Goal: Transaction & Acquisition: Download file/media

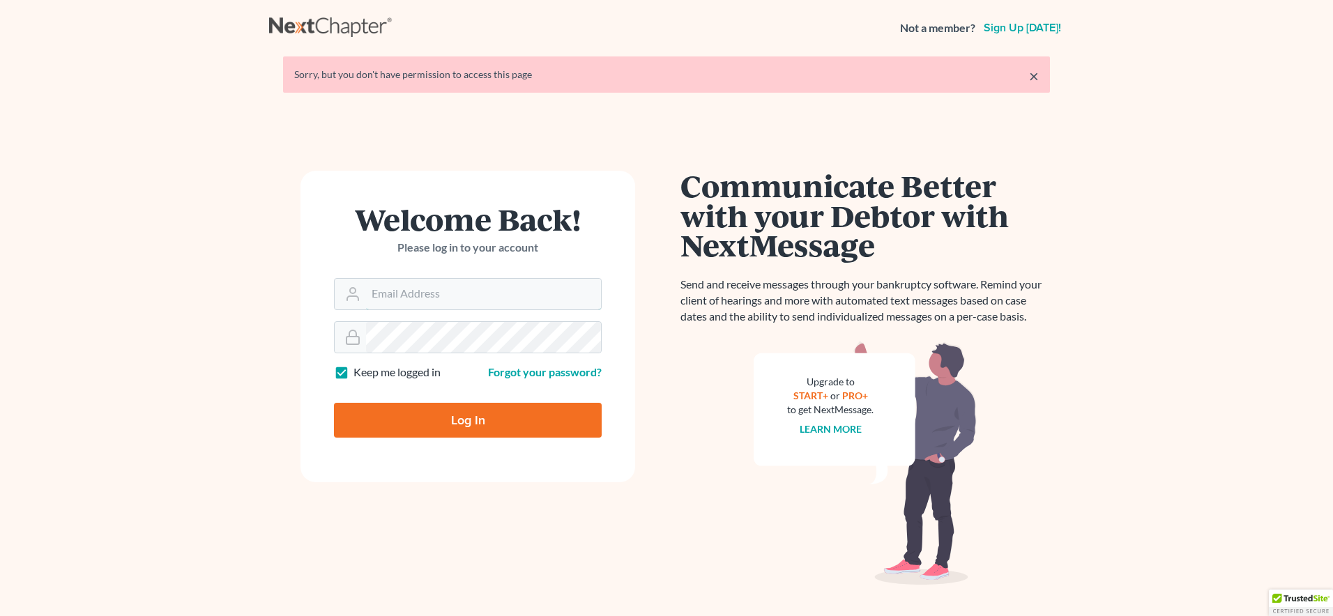
type input "[EMAIL_ADDRESS][DOMAIN_NAME]"
click at [466, 421] on input "Log In" at bounding box center [468, 420] width 268 height 35
type input "Thinking..."
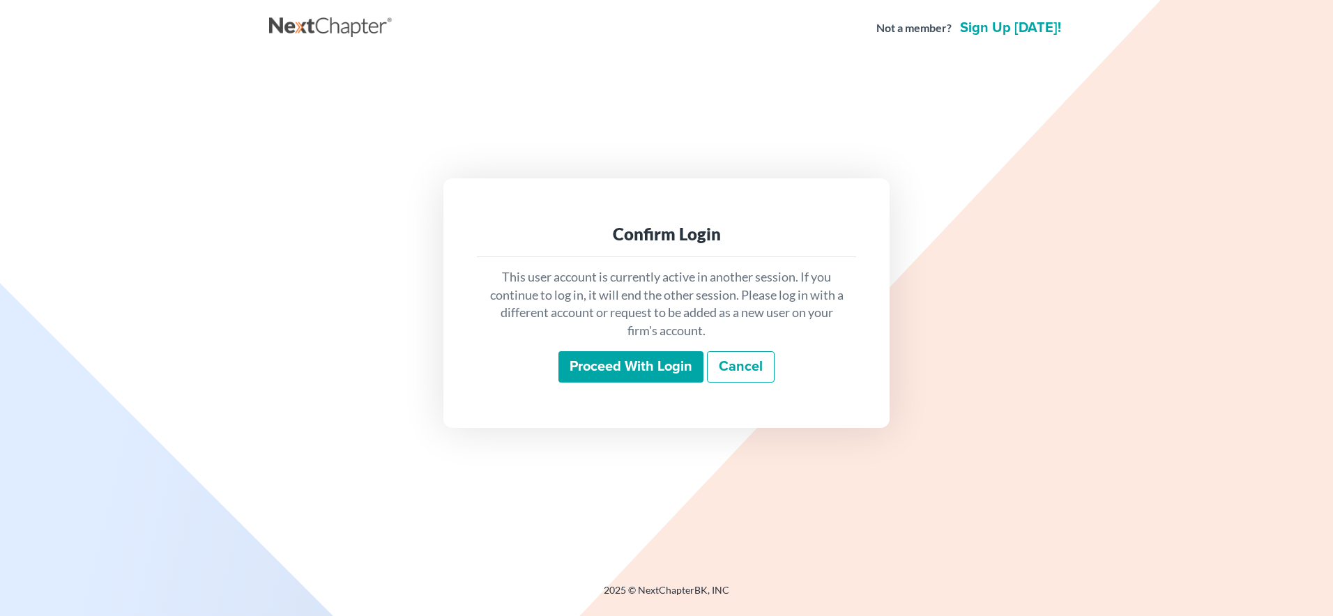
click at [614, 372] on input "Proceed with login" at bounding box center [630, 367] width 145 height 32
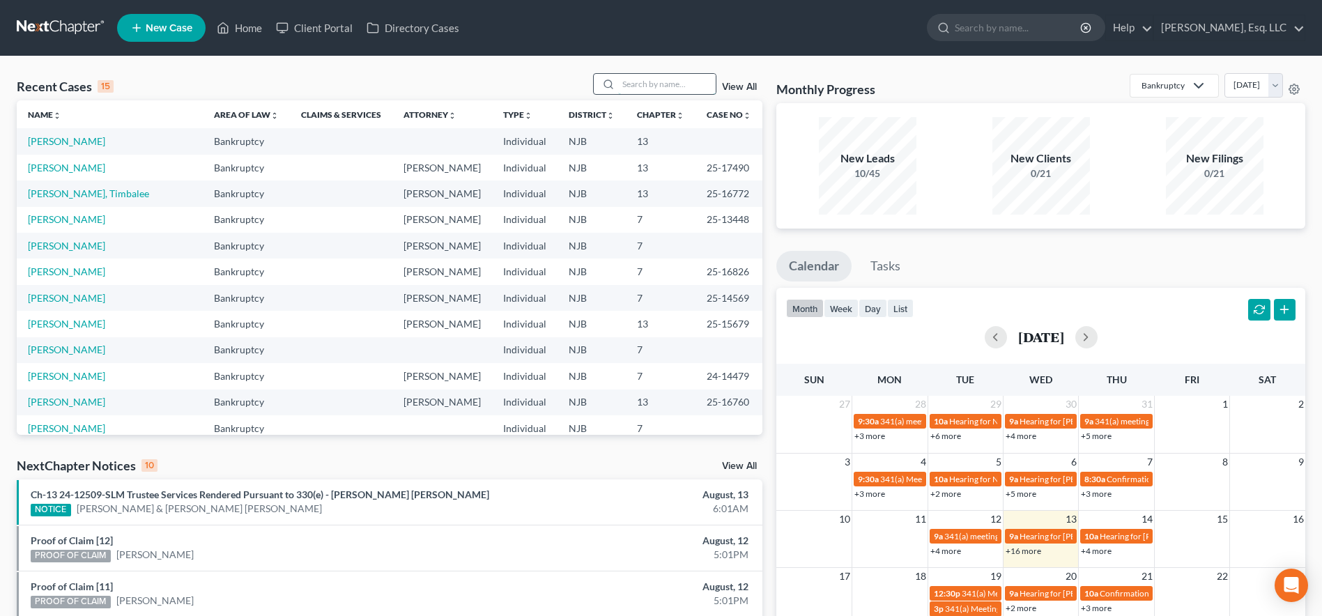
click at [640, 81] on input "search" at bounding box center [667, 84] width 98 height 20
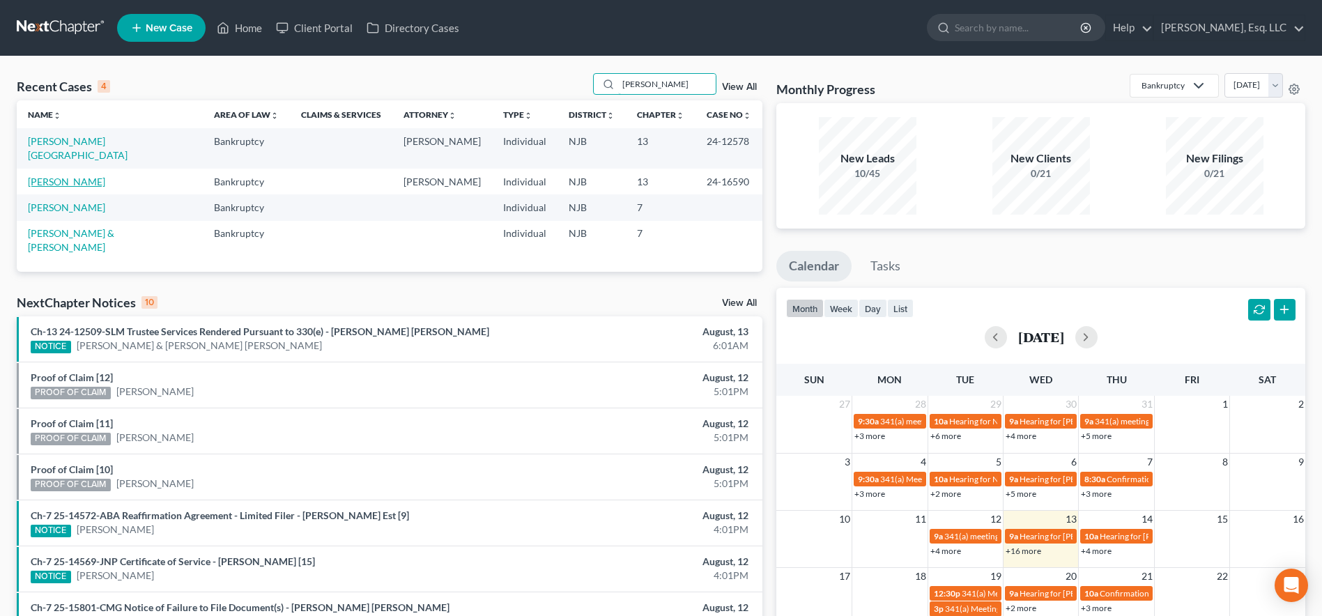
type input "[PERSON_NAME]"
click at [51, 176] on link "[PERSON_NAME]" at bounding box center [66, 182] width 77 height 12
select select "1"
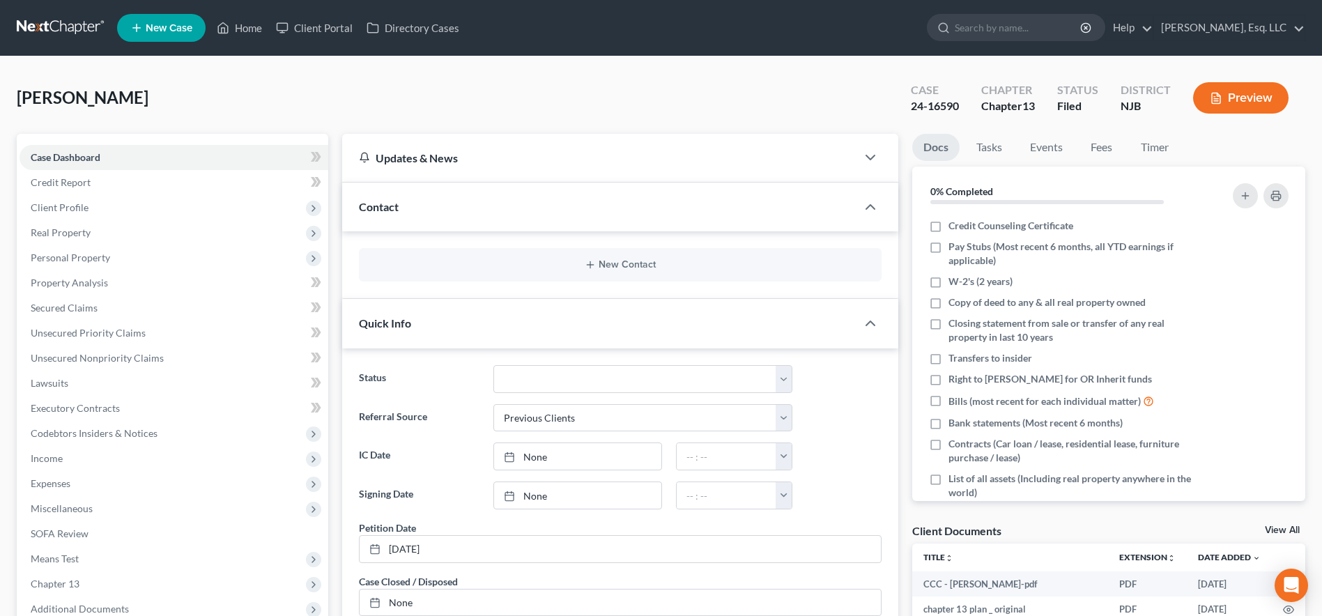
click at [199, 116] on div "[PERSON_NAME] Upgraded Case 24-16590 Chapter Chapter 13 Status [GEOGRAPHIC_DATA…" at bounding box center [661, 103] width 1289 height 61
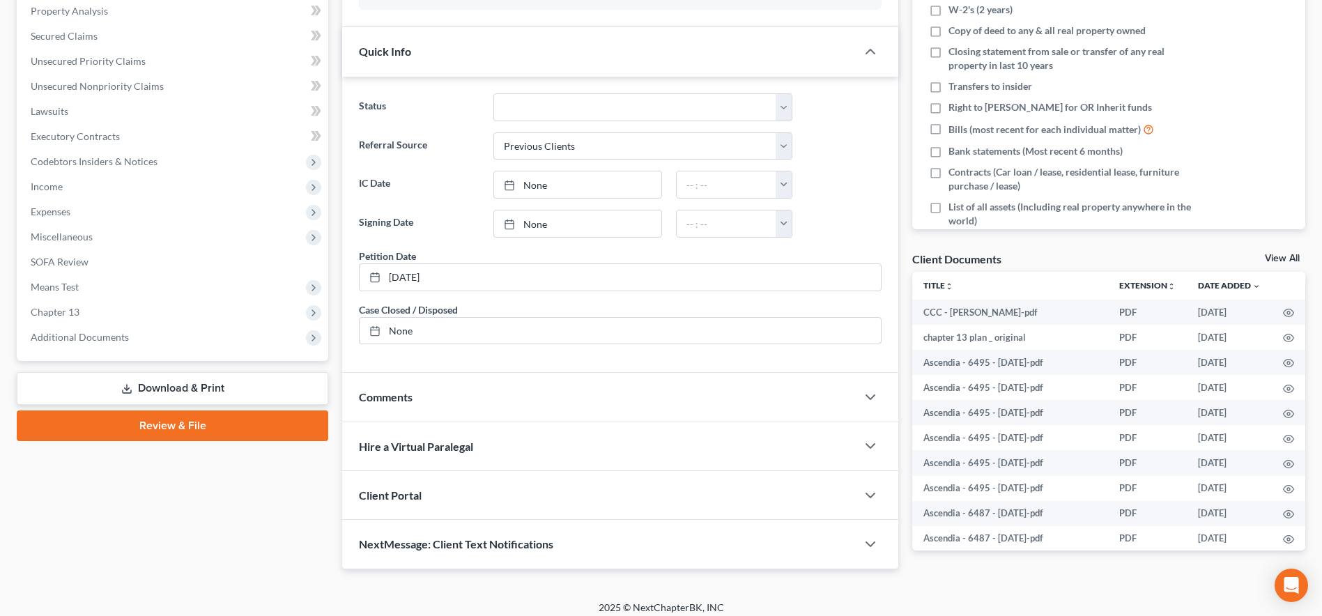
scroll to position [282, 0]
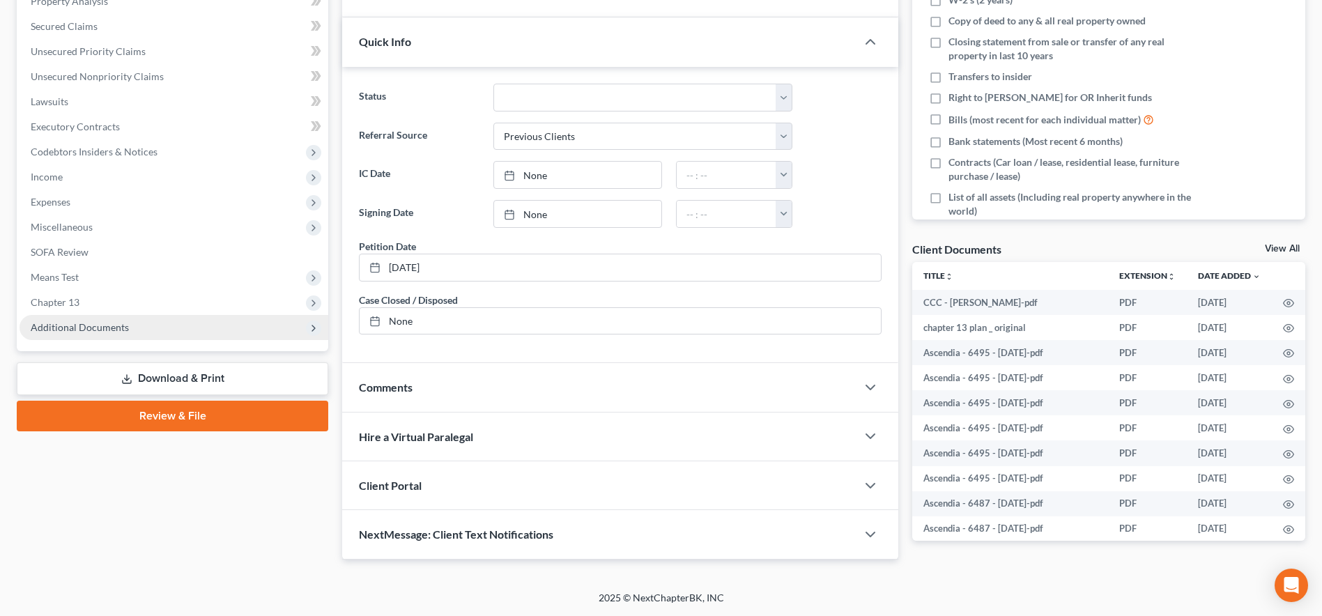
click at [94, 328] on span "Additional Documents" at bounding box center [80, 327] width 98 height 12
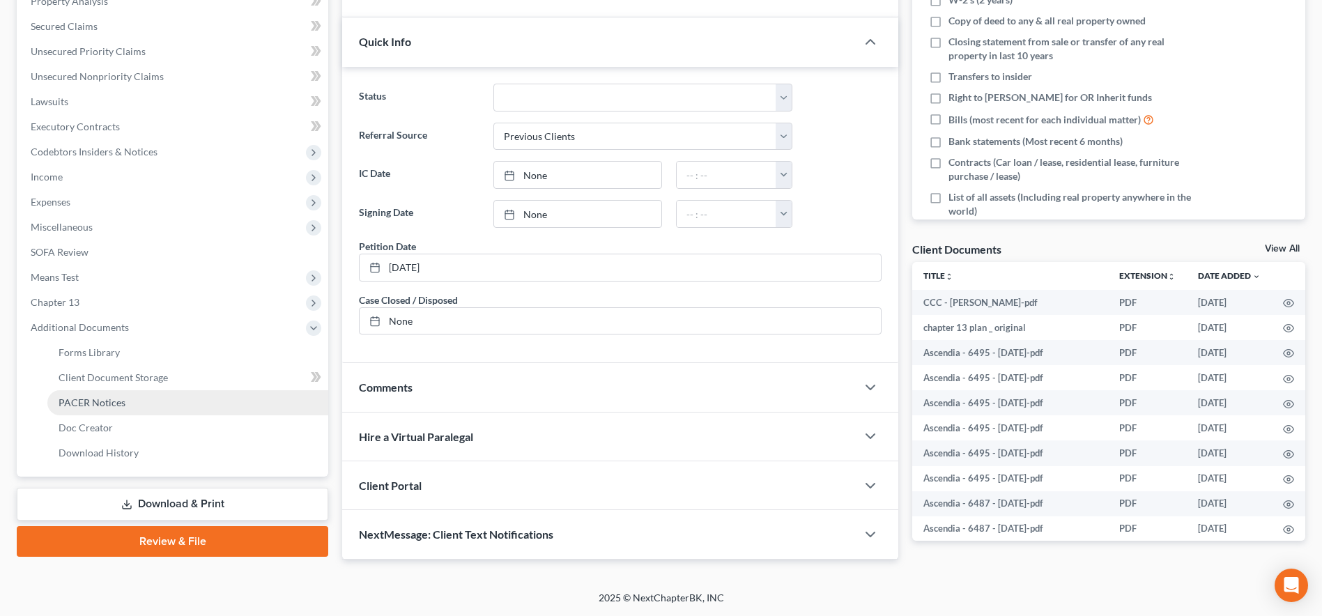
click at [94, 399] on span "PACER Notices" at bounding box center [92, 403] width 67 height 12
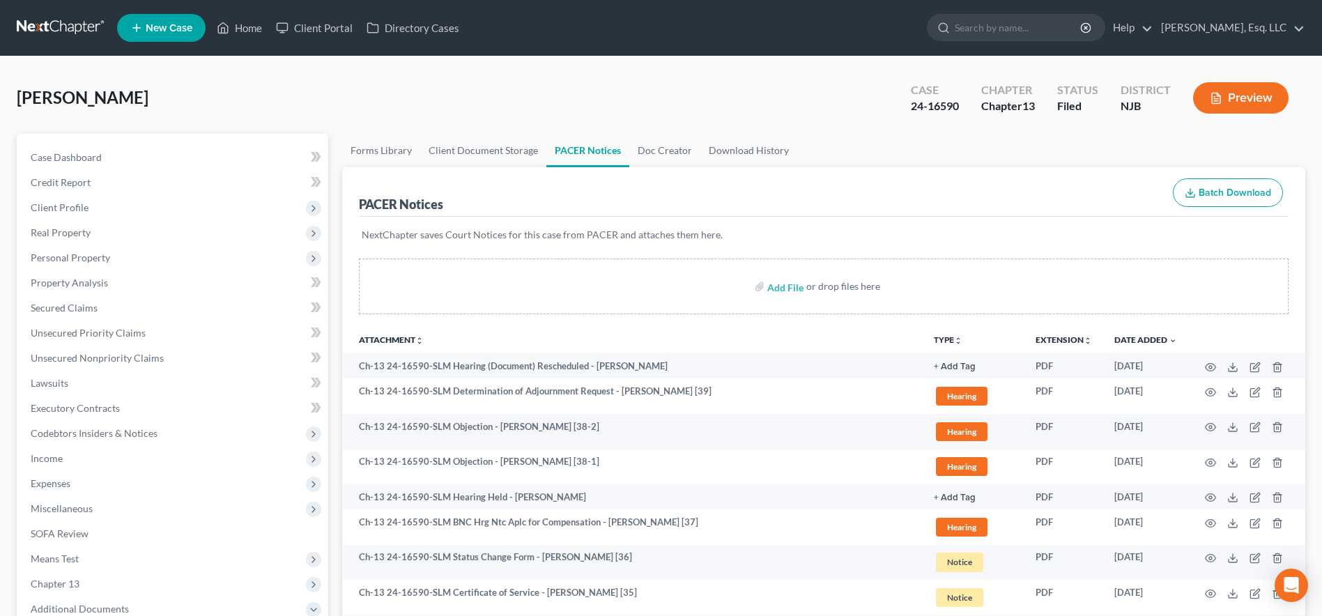
click at [845, 351] on th "Attachment unfold_more expand_more expand_less" at bounding box center [632, 340] width 581 height 28
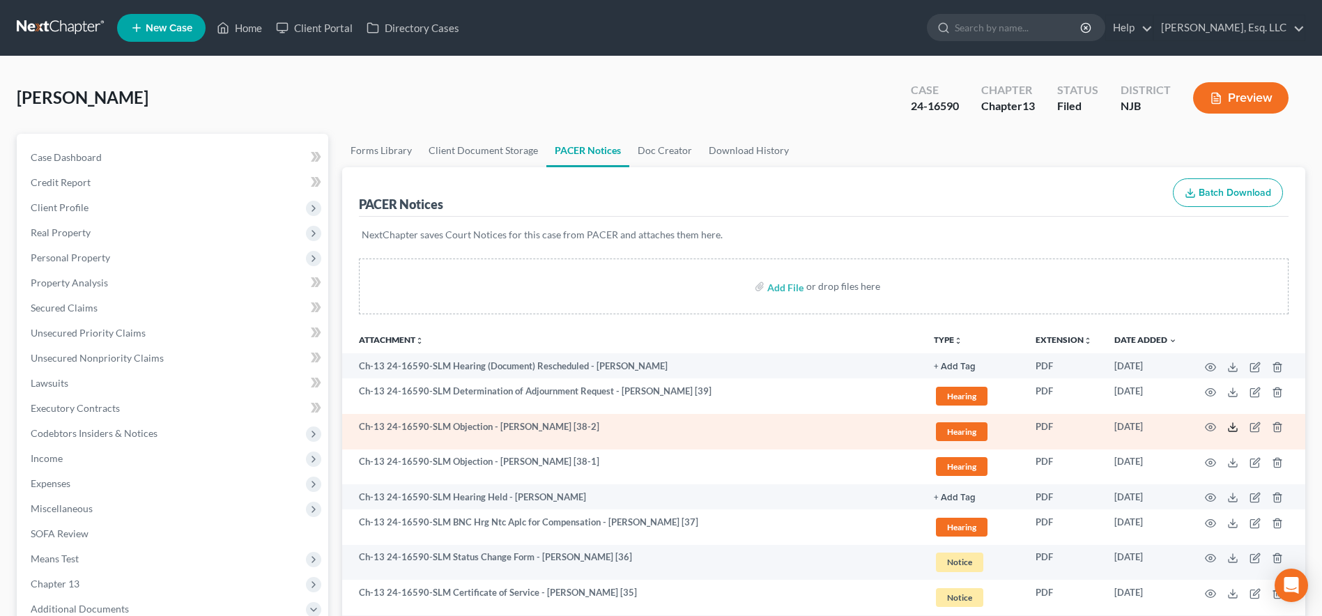
click at [1231, 431] on icon at bounding box center [1232, 427] width 11 height 11
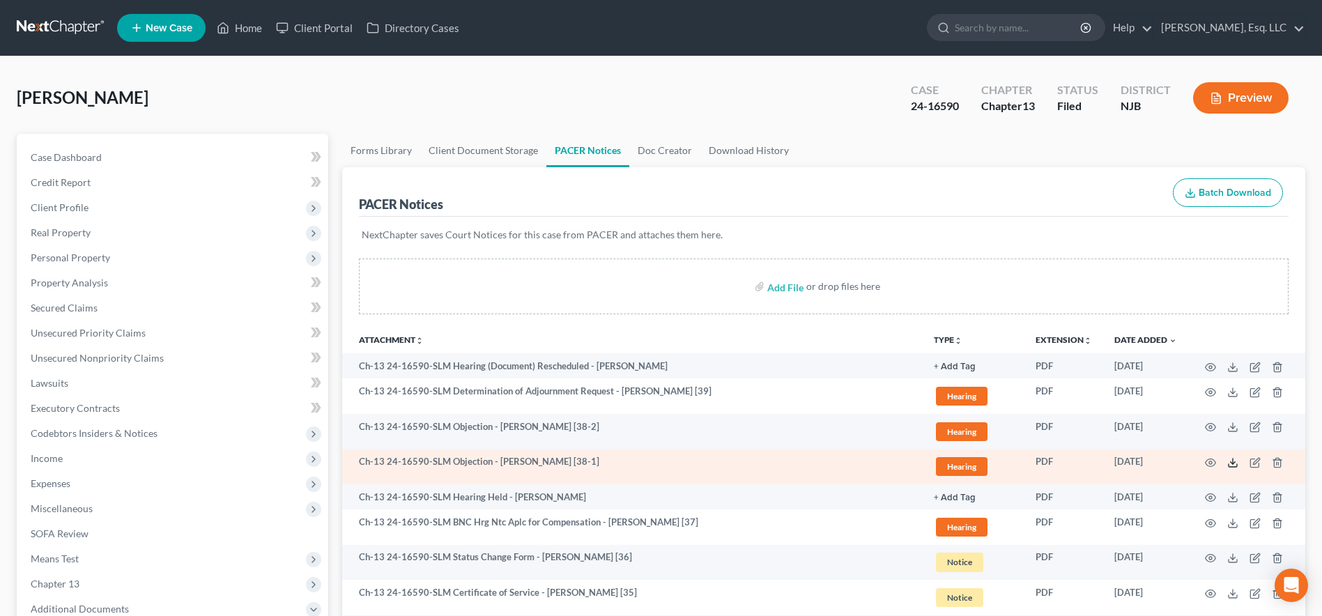
click at [1236, 459] on icon at bounding box center [1232, 462] width 11 height 11
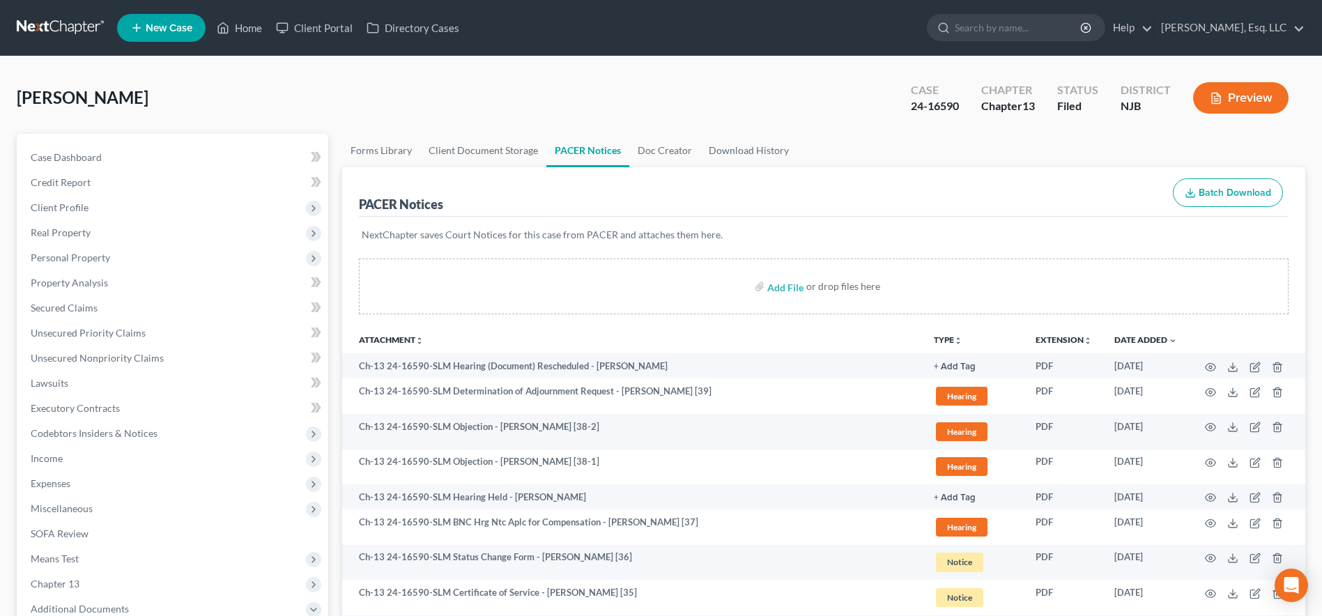
click at [935, 188] on div "PACER Notices Batch Download" at bounding box center [824, 192] width 930 height 50
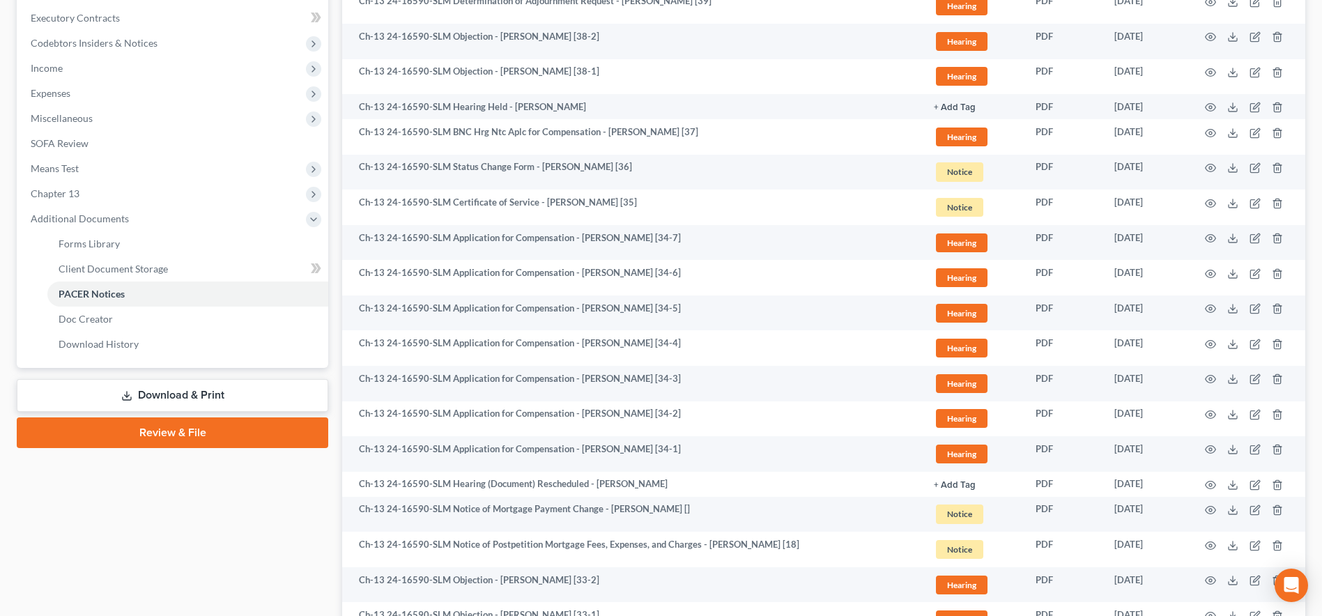
scroll to position [418, 0]
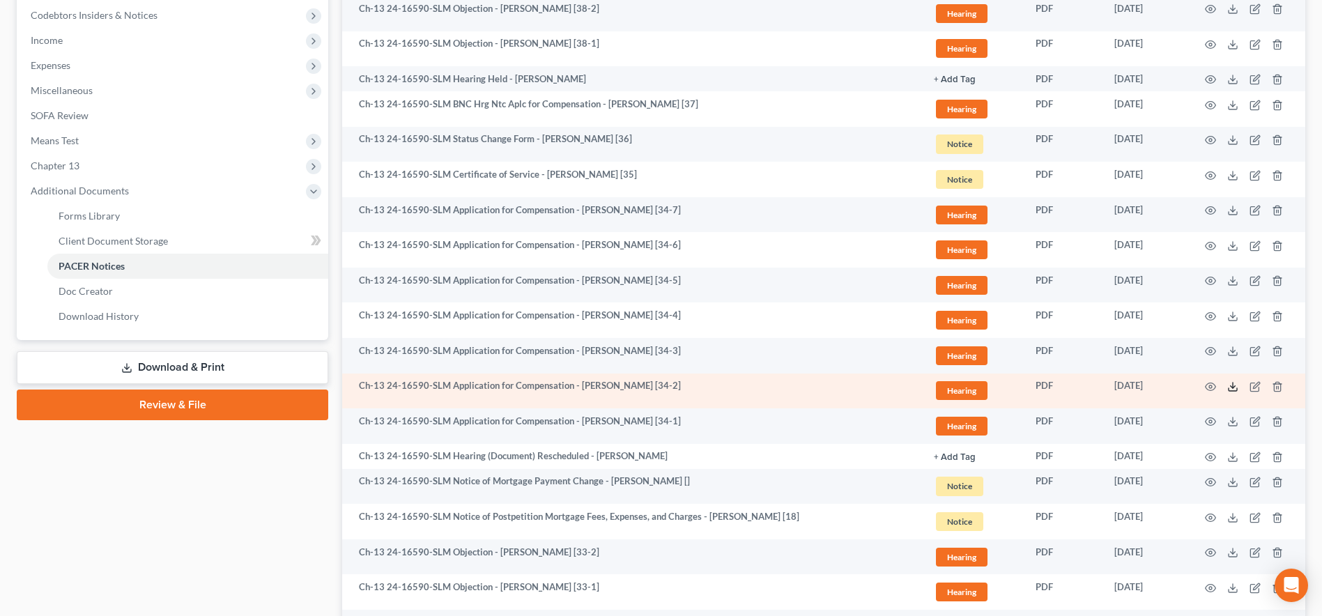
click at [1232, 387] on polyline at bounding box center [1233, 387] width 5 height 2
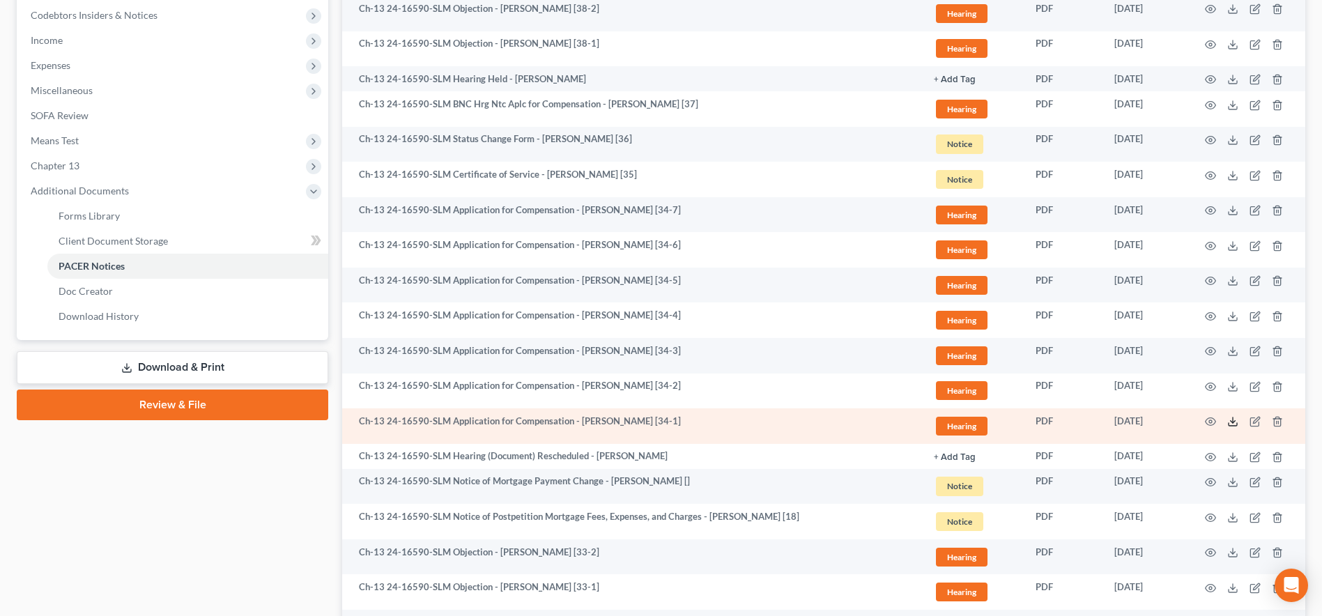
click at [1231, 420] on icon at bounding box center [1232, 421] width 11 height 11
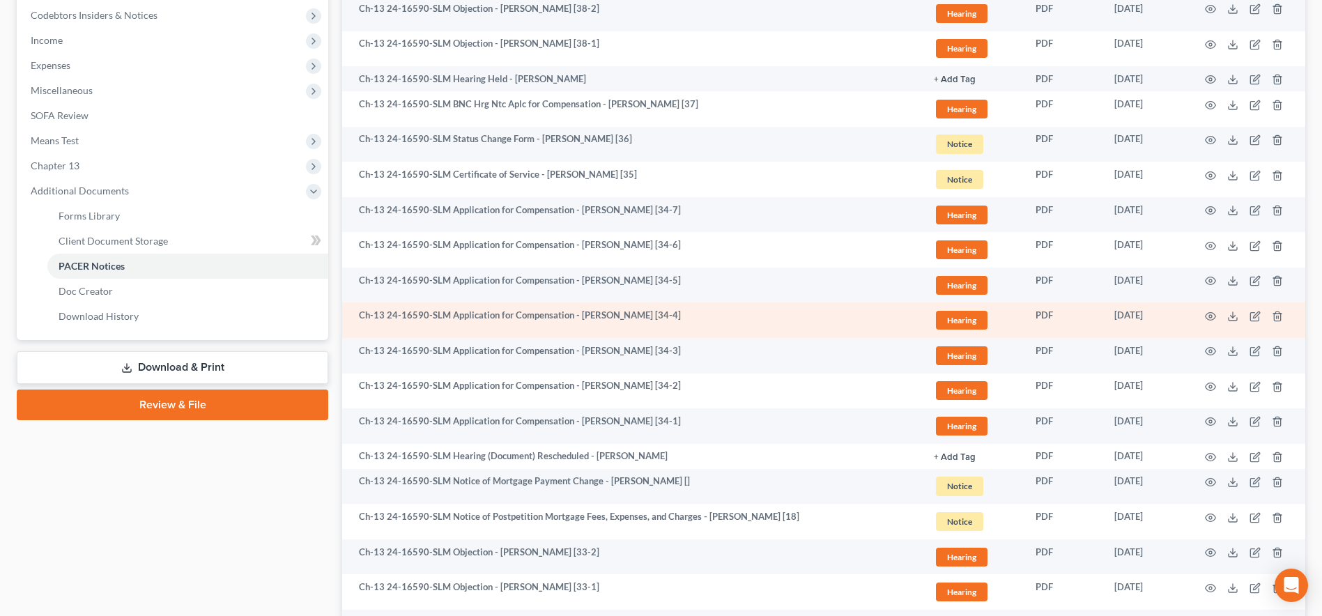
click at [1234, 308] on td at bounding box center [1246, 321] width 117 height 36
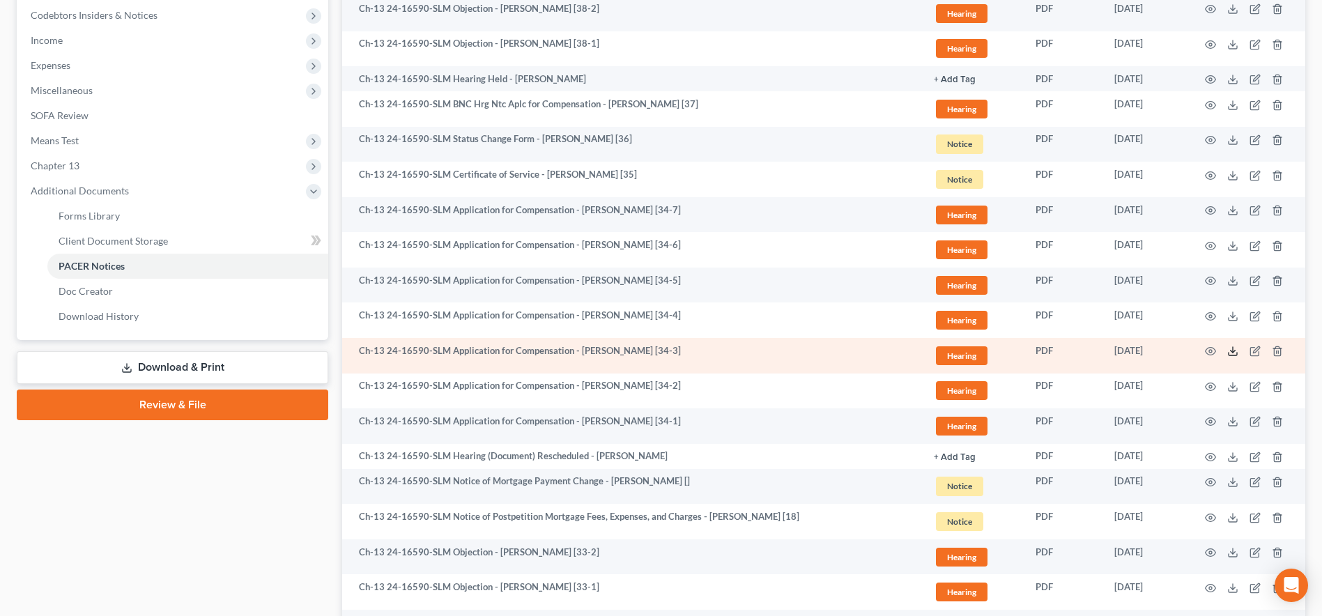
click at [1236, 352] on icon at bounding box center [1232, 351] width 11 height 11
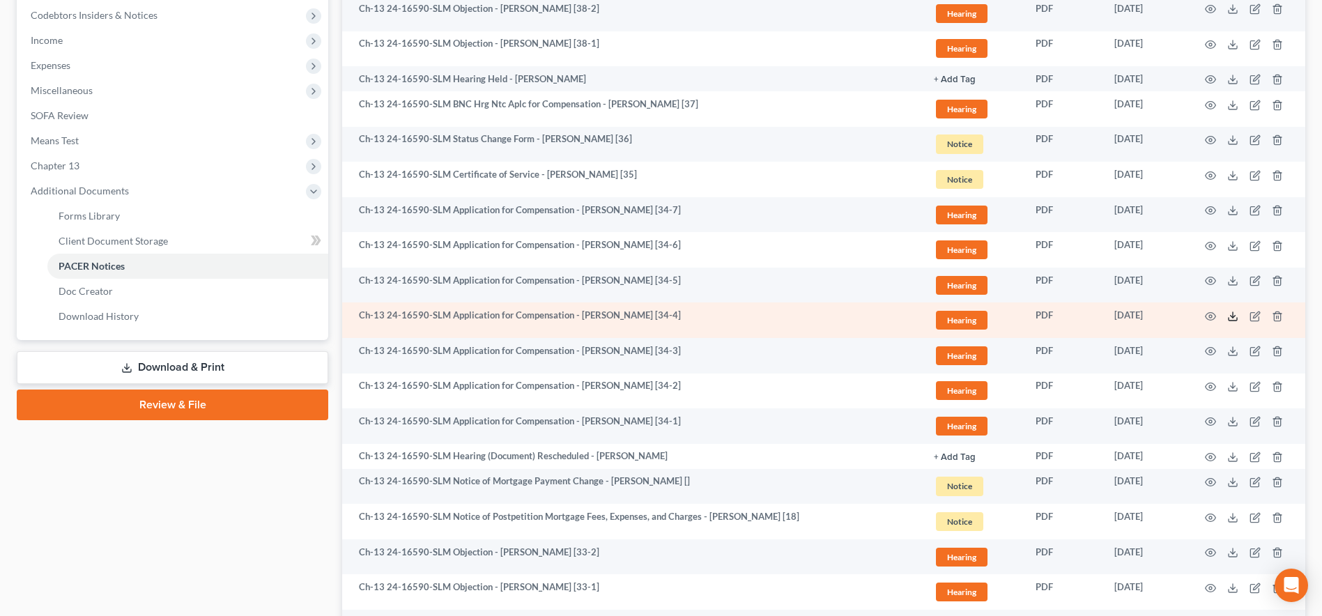
click at [1234, 312] on icon at bounding box center [1232, 316] width 11 height 11
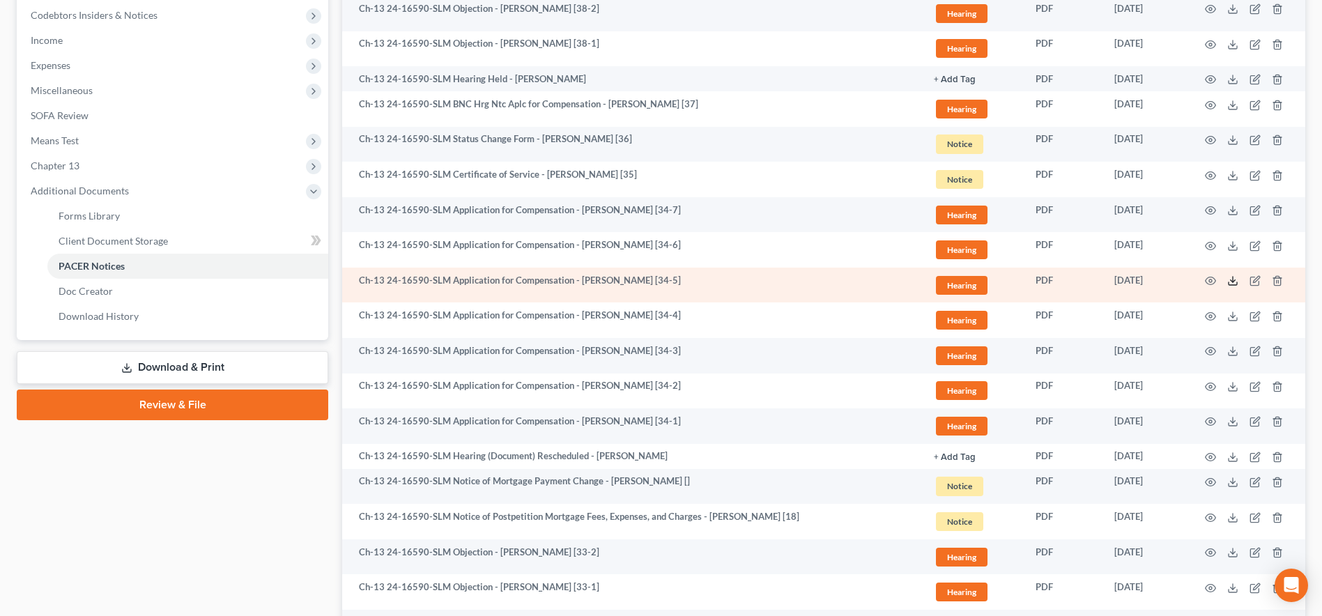
click at [1230, 280] on icon at bounding box center [1232, 280] width 11 height 11
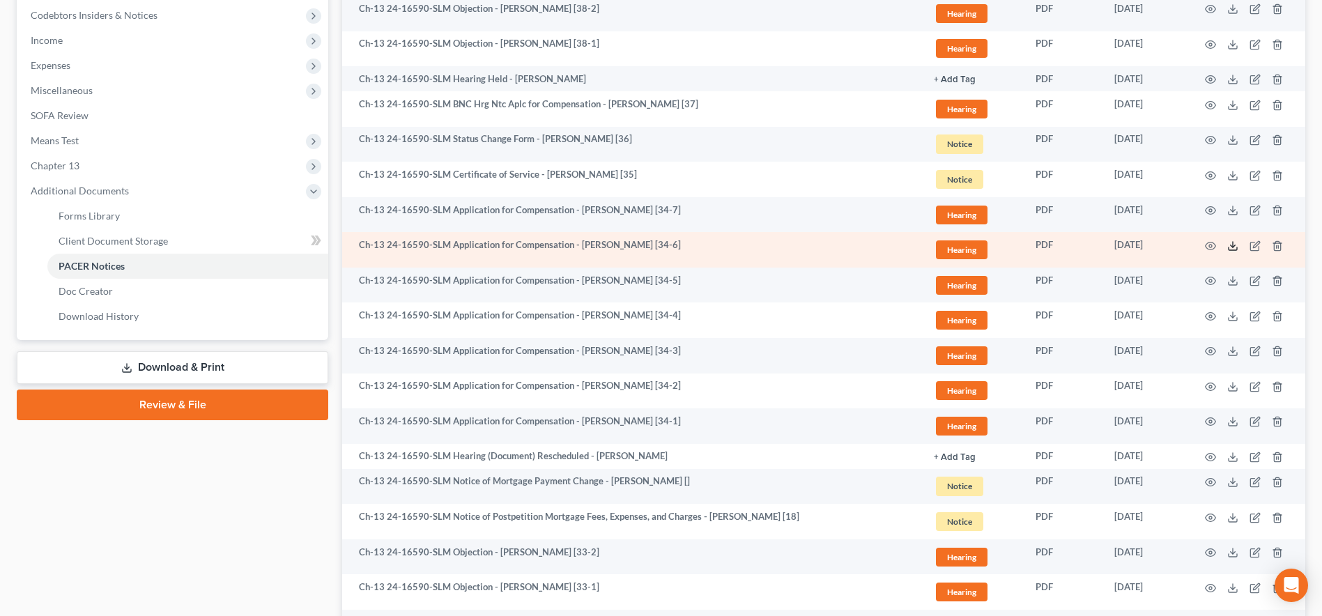
click at [1235, 243] on icon at bounding box center [1232, 245] width 11 height 11
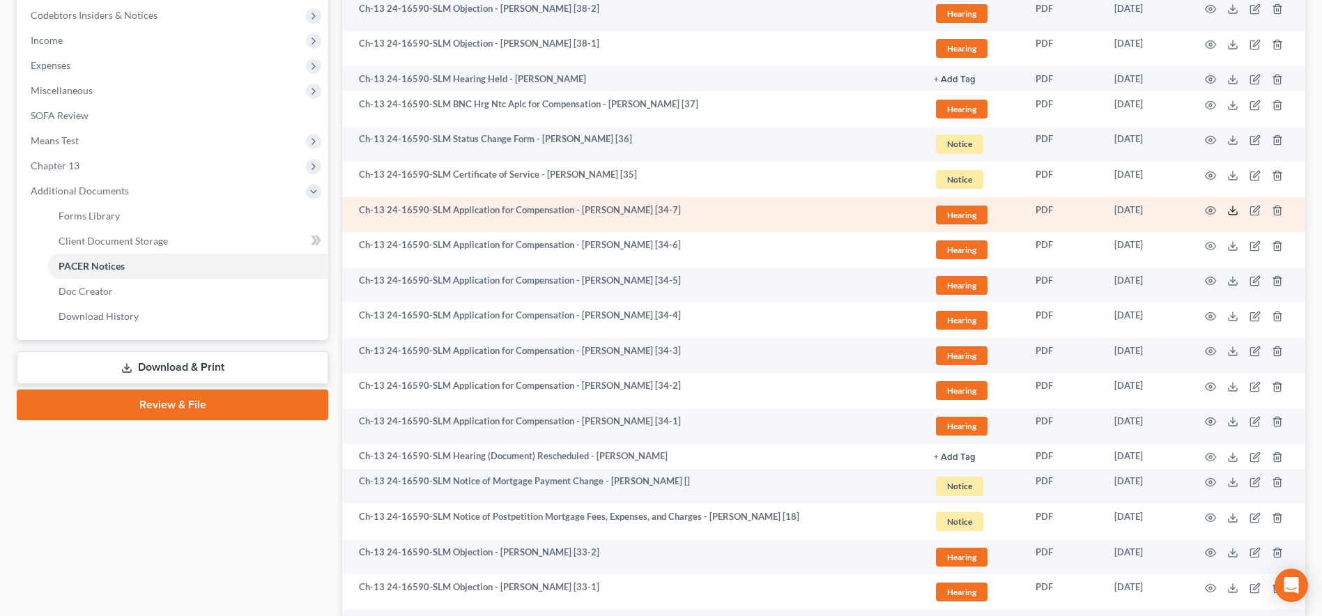
click at [1235, 209] on icon at bounding box center [1232, 210] width 11 height 11
